Goal: Check status

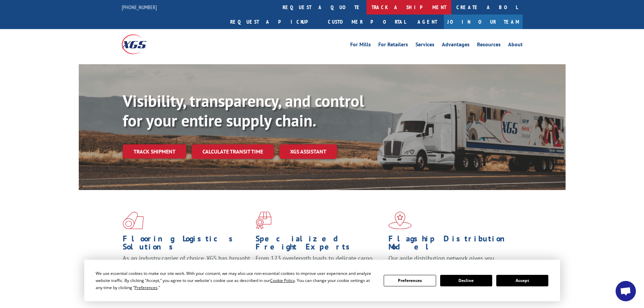
click at [366, 6] on link "track a shipment" at bounding box center [408, 7] width 85 height 15
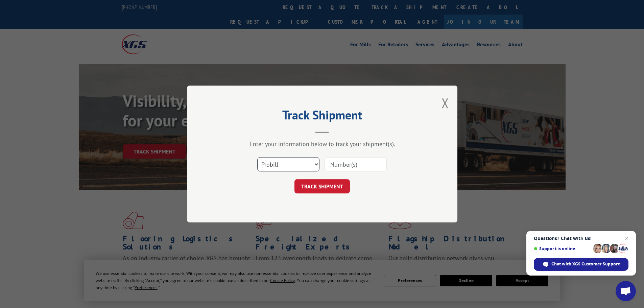
click at [284, 170] on select "Select category... Probill BOL PO" at bounding box center [288, 164] width 62 height 14
select select "bol"
click at [257, 157] on select "Select category... Probill BOL PO" at bounding box center [288, 164] width 62 height 14
click at [349, 161] on input at bounding box center [355, 164] width 62 height 14
paste input "5148071"
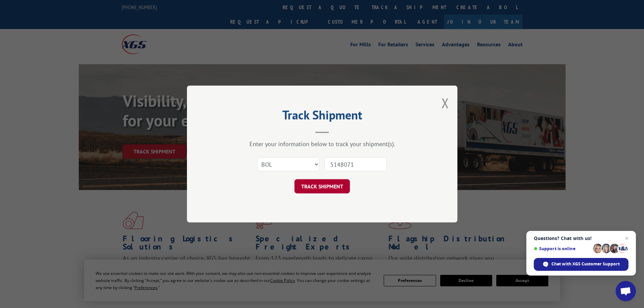
type input "5148071"
click at [330, 189] on button "TRACK SHIPMENT" at bounding box center [321, 186] width 55 height 14
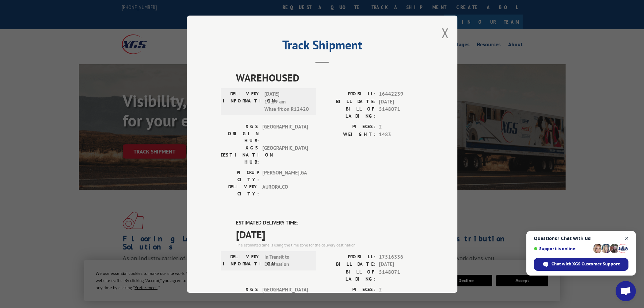
click at [627, 239] on span "Open chat" at bounding box center [627, 238] width 8 height 8
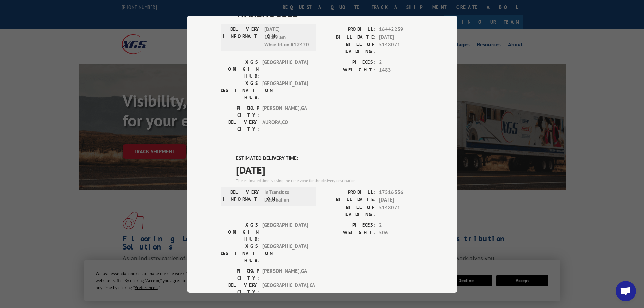
scroll to position [68, 0]
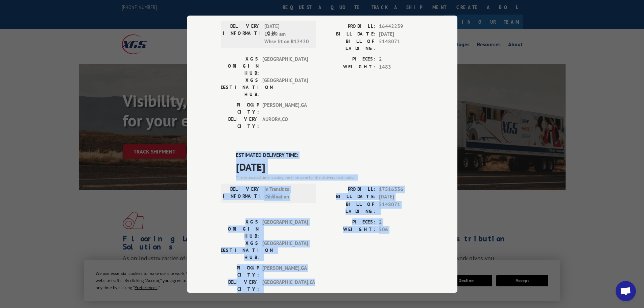
drag, startPoint x: 233, startPoint y: 112, endPoint x: 308, endPoint y: 209, distance: 122.1
click at [308, 209] on div "WAREHOUSED DELIVERY INFORMATION: 09/24/2024 10:39 am Whse frt on R12420 PROBILL…" at bounding box center [322, 207] width 203 height 410
copy div "ESTIMATED DELIVERY TIME: 09/08/2025 The estimated time is using the time zone f…"
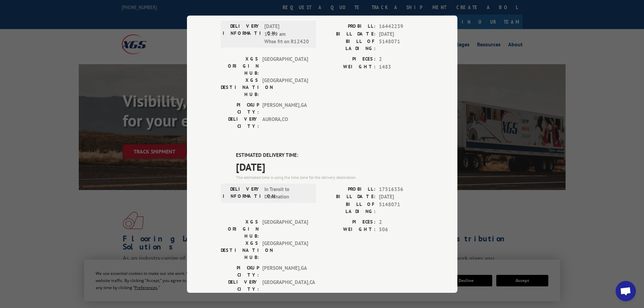
click at [513, 228] on div "Track Shipment WAREHOUSED DELIVERY INFORMATION: 09/24/2024 10:39 am Whse frt on…" at bounding box center [322, 154] width 644 height 308
click at [513, 224] on div "Track Shipment WAREHOUSED DELIVERY INFORMATION: 09/24/2024 10:39 am Whse frt on…" at bounding box center [322, 154] width 644 height 308
click at [503, 64] on div "Track Shipment WAREHOUSED DELIVERY INFORMATION: 09/24/2024 10:39 am Whse frt on…" at bounding box center [322, 154] width 644 height 308
click at [495, 37] on div "Track Shipment WAREHOUSED DELIVERY INFORMATION: 09/24/2024 10:39 am Whse frt on…" at bounding box center [322, 154] width 644 height 308
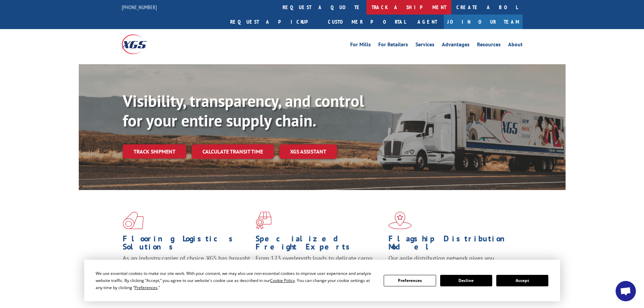
click at [366, 5] on link "track a shipment" at bounding box center [408, 7] width 85 height 15
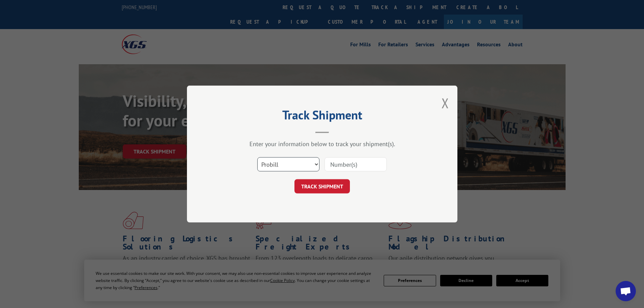
click at [304, 166] on select "Select category... Probill BOL PO" at bounding box center [288, 164] width 62 height 14
select select "bol"
click at [257, 157] on select "Select category... Probill BOL PO" at bounding box center [288, 164] width 62 height 14
click at [348, 161] on input at bounding box center [355, 164] width 62 height 14
paste input "440317"
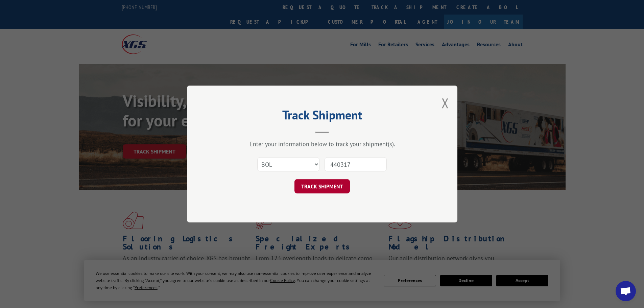
type input "440317"
click at [333, 183] on button "TRACK SHIPMENT" at bounding box center [321, 186] width 55 height 14
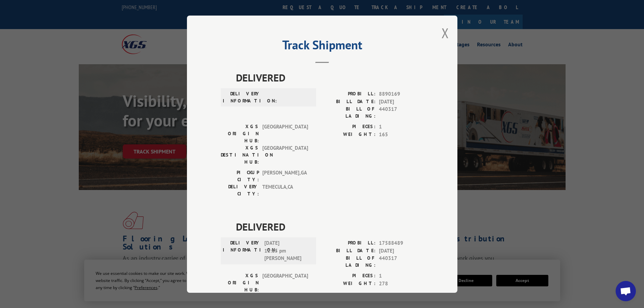
scroll to position [25, 0]
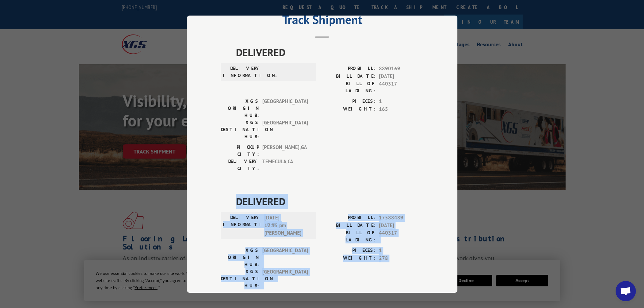
drag, startPoint x: 232, startPoint y: 161, endPoint x: 320, endPoint y: 243, distance: 120.7
click at [320, 243] on div "DELIVERED DELIVERY INFORMATION: [DATE] 12:15 pm [PERSON_NAME] PROBILL: 17588489…" at bounding box center [322, 259] width 203 height 131
copy div "DELIVERED DELIVERY INFORMATION: [DATE] 12:15 pm [PERSON_NAME] PROBILL: 17588489…"
